Goal: Task Accomplishment & Management: Complete application form

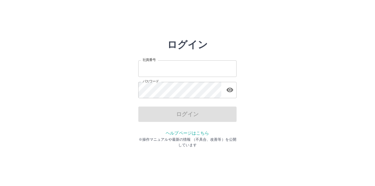
type input "*******"
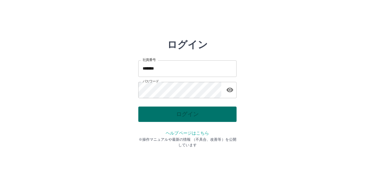
click at [213, 115] on div "ログイン" at bounding box center [187, 113] width 98 height 15
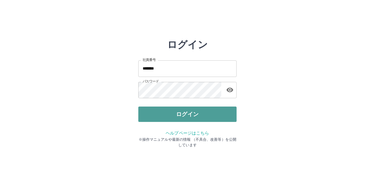
click at [213, 115] on button "ログイン" at bounding box center [187, 113] width 98 height 15
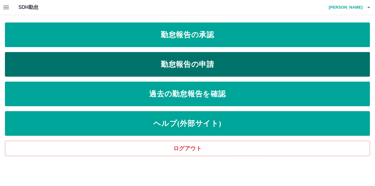
click at [77, 57] on link "勤怠報告の申請" at bounding box center [187, 64] width 365 height 25
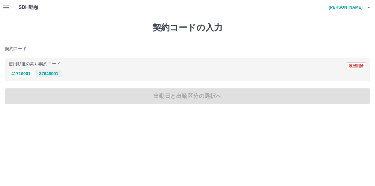
click at [49, 73] on button "37648001" at bounding box center [48, 73] width 25 height 7
type input "********"
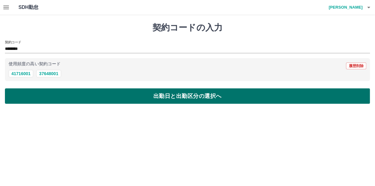
click at [55, 93] on button "出勤日と出勤区分の選択へ" at bounding box center [187, 95] width 365 height 15
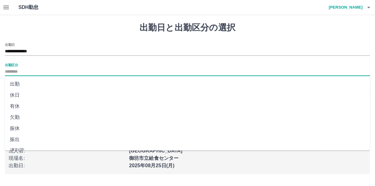
click at [18, 69] on input "出勤区分" at bounding box center [187, 72] width 365 height 8
click at [19, 80] on li "出勤" at bounding box center [187, 83] width 365 height 11
type input "**"
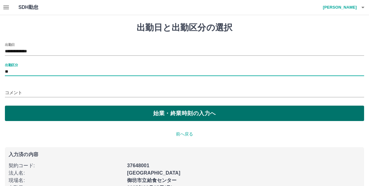
click at [52, 107] on button "始業・終業時刻の入力へ" at bounding box center [184, 112] width 359 height 15
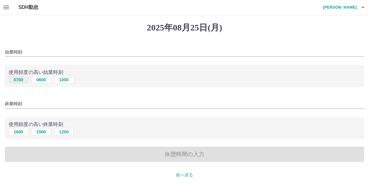
click at [21, 80] on button "0700" at bounding box center [19, 79] width 20 height 7
type input "****"
click at [19, 132] on button "1600" at bounding box center [19, 131] width 20 height 7
type input "****"
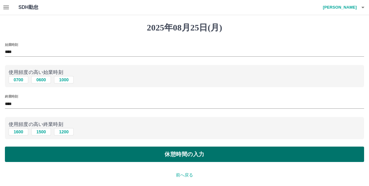
click at [40, 151] on button "休憩時間の入力" at bounding box center [184, 153] width 359 height 15
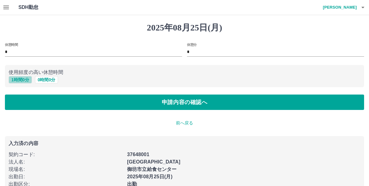
click at [19, 79] on button "1 時間 0 分" at bounding box center [20, 79] width 23 height 7
type input "*"
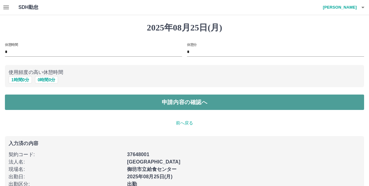
click at [41, 106] on button "申請内容の確認へ" at bounding box center [184, 101] width 359 height 15
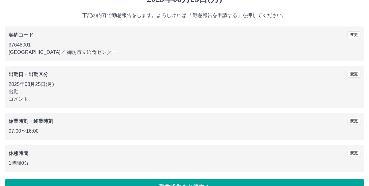
scroll to position [44, 0]
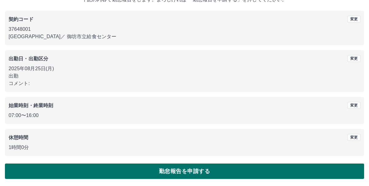
click at [169, 168] on button "勤怠報告を申請する" at bounding box center [184, 170] width 359 height 15
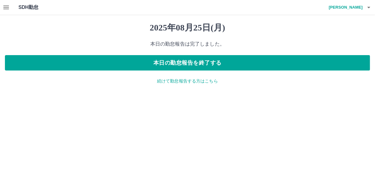
click at [1, 5] on button "button" at bounding box center [6, 7] width 12 height 15
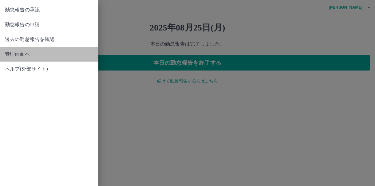
click at [17, 57] on span "管理画面へ" at bounding box center [49, 53] width 88 height 7
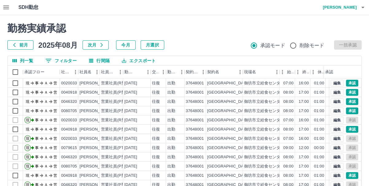
click at [28, 46] on button "前月" at bounding box center [20, 44] width 26 height 9
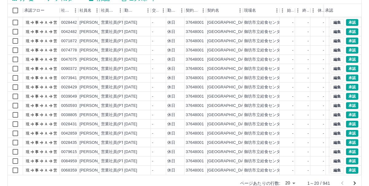
scroll to position [74, 0]
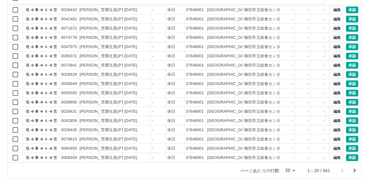
click at [295, 168] on body "SDH勤怠 [PERSON_NAME] 勤務実績承認 前月 [DATE] 次月 今月 月選択 承認モード 削除モード 一括承認 列一覧 0 フィルター 行間隔…" at bounding box center [184, 56] width 369 height 260
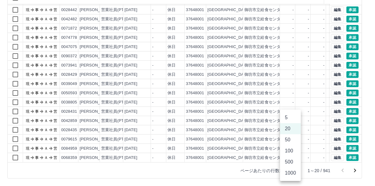
click at [294, 173] on li "1000" at bounding box center [290, 172] width 21 height 11
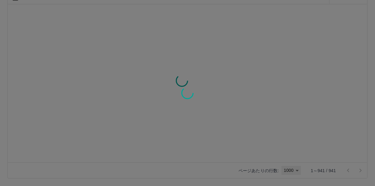
type input "****"
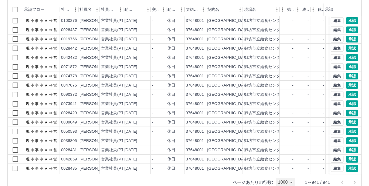
scroll to position [0, 0]
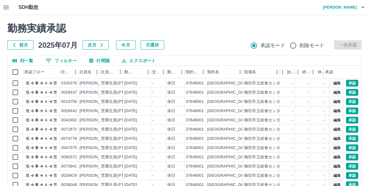
click at [22, 46] on button "前月" at bounding box center [20, 44] width 26 height 9
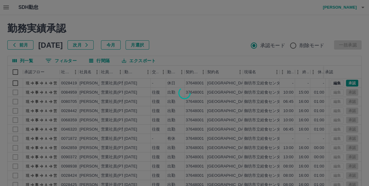
click at [14, 70] on div at bounding box center [184, 93] width 369 height 186
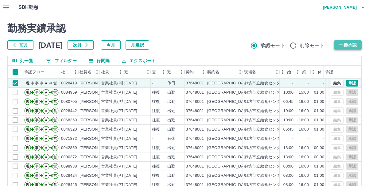
click at [348, 43] on button "一括承認" at bounding box center [348, 44] width 28 height 9
click at [21, 42] on div at bounding box center [184, 93] width 369 height 186
click at [22, 44] on button "前月" at bounding box center [20, 44] width 26 height 9
